Goal: Transaction & Acquisition: Purchase product/service

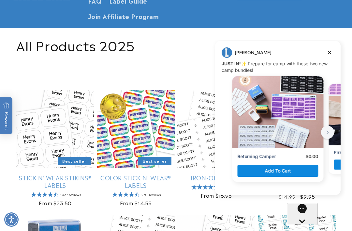
scroll to position [126, 0]
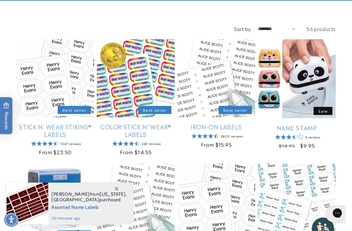
click at [332, 124] on link "Name Stamp" at bounding box center [297, 128] width 78 height 8
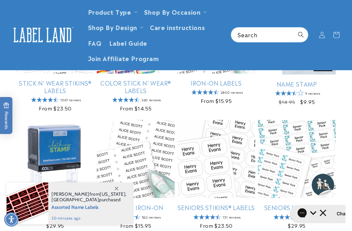
scroll to position [168, 0]
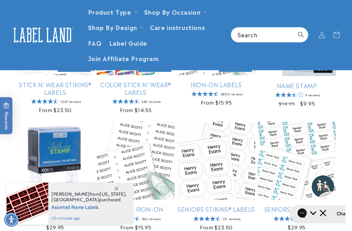
click at [120, 194] on span at bounding box center [117, 188] width 12 height 12
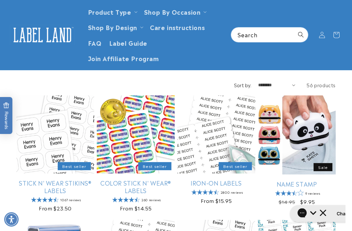
scroll to position [69, 0]
click at [68, 179] on link "Stick N' Wear Stikins® Labels" at bounding box center [55, 186] width 78 height 15
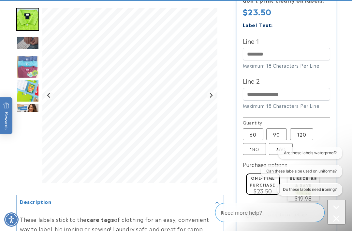
click at [254, 149] on label "180 Variant sold out or unavailable" at bounding box center [254, 149] width 23 height 12
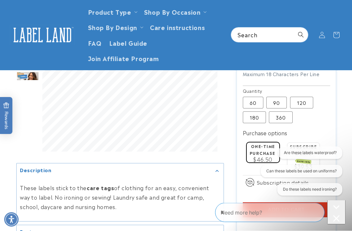
scroll to position [335, 0]
click at [337, 215] on div "Close conversation starters" at bounding box center [336, 219] width 13 height 8
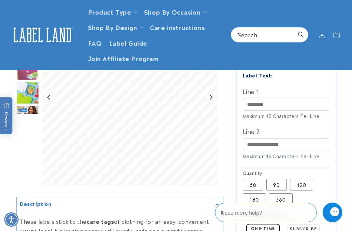
scroll to position [249, 0]
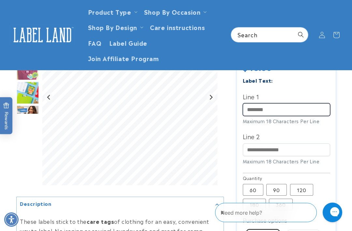
click at [303, 106] on input "Line 1" at bounding box center [286, 109] width 87 height 13
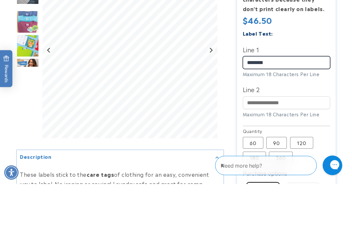
type input "********"
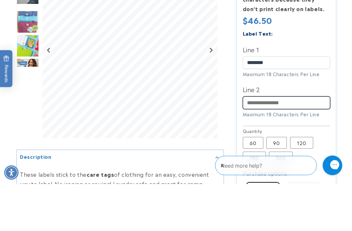
click at [283, 143] on input "Line 2" at bounding box center [286, 149] width 87 height 13
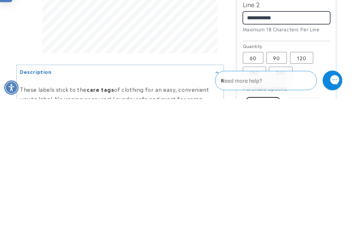
scroll to position [252, 0]
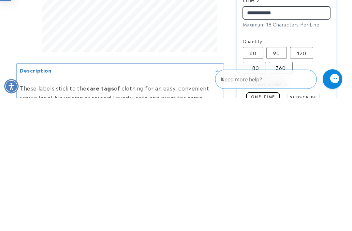
type input "**********"
click at [352, 83] on div "Close gorgias live chat" at bounding box center [356, 79] width 7 height 8
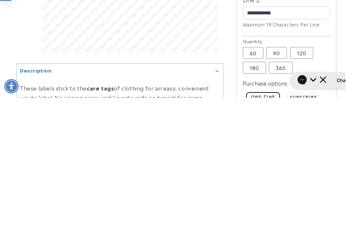
scroll to position [386, 0]
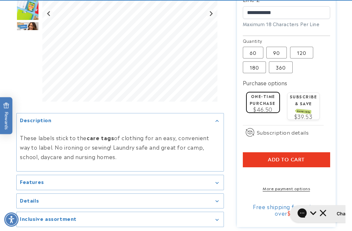
click at [283, 66] on label "360 Variant sold out or unavailable" at bounding box center [281, 67] width 24 height 12
click at [258, 67] on label "180 Variant sold out or unavailable" at bounding box center [254, 67] width 23 height 12
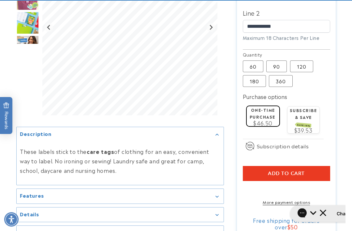
scroll to position [372, 0]
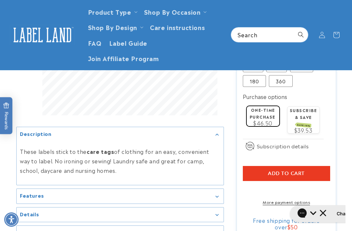
click at [302, 172] on span "Add to cart" at bounding box center [286, 173] width 37 height 6
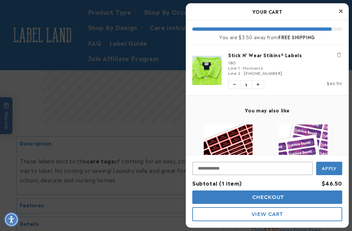
scroll to position [358, 0]
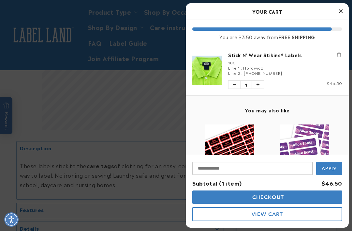
click at [342, 14] on icon "Close Cart" at bounding box center [341, 11] width 4 height 6
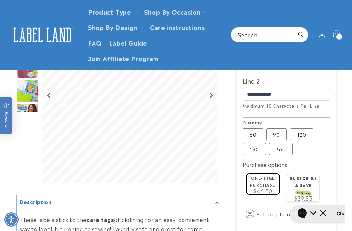
scroll to position [304, 0]
click at [282, 146] on label "360 Variant sold out or unavailable" at bounding box center [281, 149] width 24 height 12
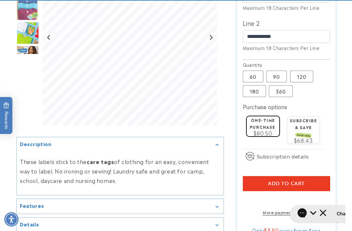
scroll to position [362, 0]
click at [299, 182] on span "Add to cart" at bounding box center [286, 183] width 37 height 6
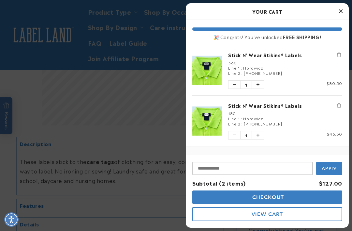
click at [342, 103] on button "Remove Stick N' Wear Stikins® Labels" at bounding box center [339, 105] width 7 height 7
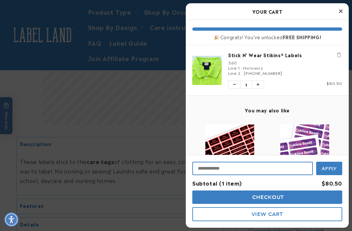
click at [277, 175] on input "Input Discount" at bounding box center [252, 167] width 121 height 13
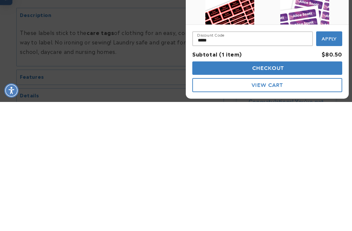
click at [336, 165] on span "Apply" at bounding box center [329, 168] width 15 height 6
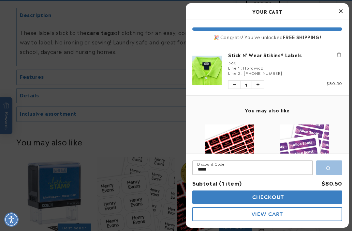
type input "*****"
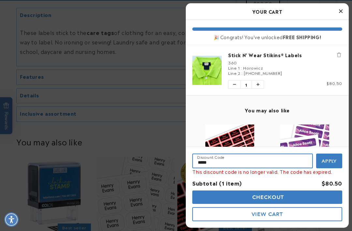
click at [210, 168] on input "*****" at bounding box center [252, 160] width 121 height 15
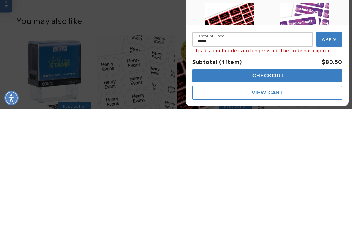
click at [333, 158] on span "Apply" at bounding box center [329, 161] width 15 height 6
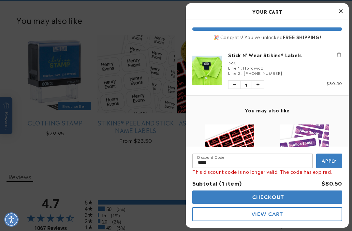
scroll to position [623, 0]
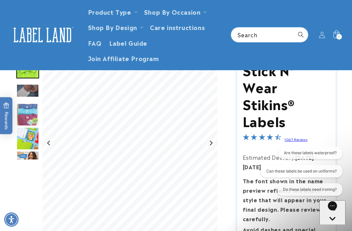
scroll to position [51, 0]
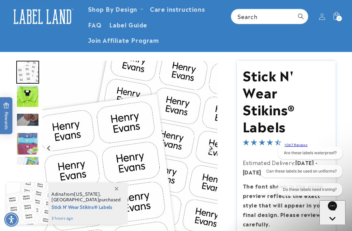
click at [24, 95] on img "Go to slide 2" at bounding box center [27, 95] width 23 height 23
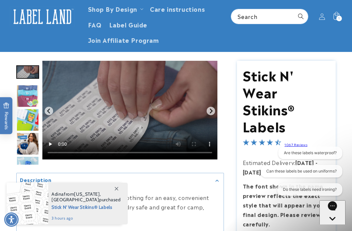
click at [23, 99] on img "Go to slide 4" at bounding box center [27, 95] width 23 height 23
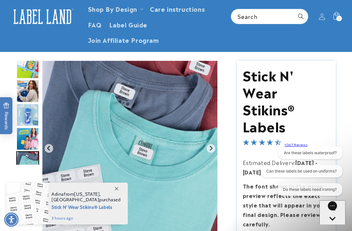
click at [27, 134] on img "Go to slide 8" at bounding box center [27, 138] width 23 height 23
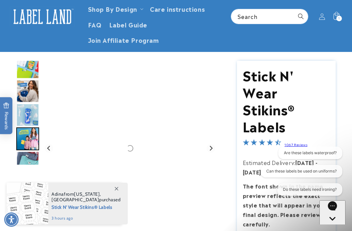
click at [27, 117] on img "Go to slide 7" at bounding box center [27, 114] width 23 height 23
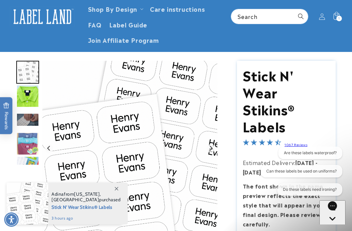
click at [29, 98] on img "Go to slide 2" at bounding box center [27, 95] width 23 height 23
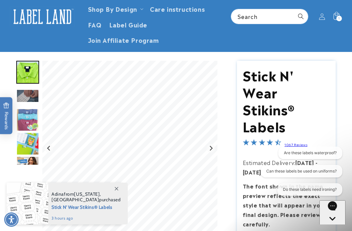
click at [22, 79] on img "Go to slide 2" at bounding box center [27, 72] width 23 height 23
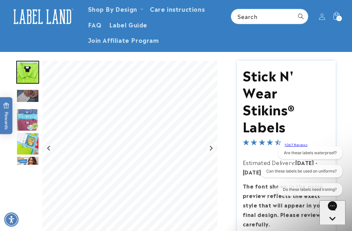
click at [28, 100] on img "Go to slide 3" at bounding box center [27, 95] width 23 height 13
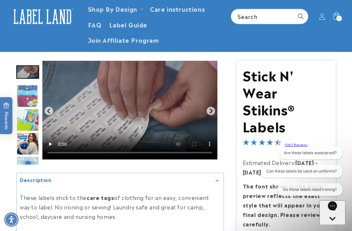
click at [24, 138] on img "Go to slide 6" at bounding box center [27, 143] width 23 height 23
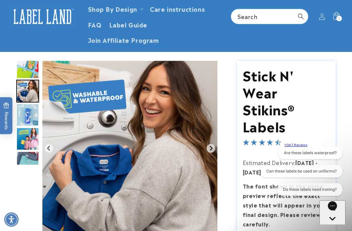
click at [25, 134] on img "Go to slide 8" at bounding box center [27, 138] width 23 height 23
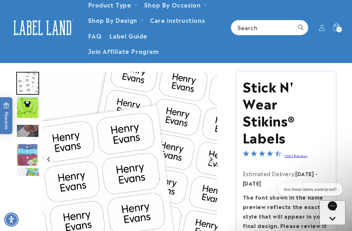
scroll to position [26, 0]
